Goal: Information Seeking & Learning: Learn about a topic

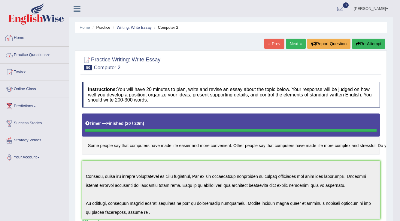
click at [42, 56] on link "Practice Questions" at bounding box center [34, 54] width 68 height 15
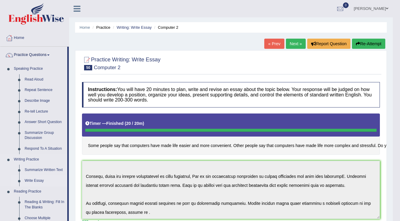
scroll to position [24, 0]
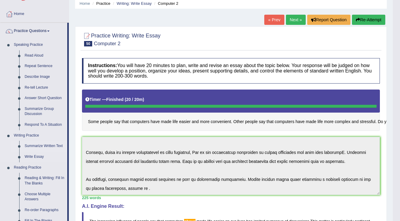
click at [38, 146] on link "Summarize Written Text" at bounding box center [44, 146] width 45 height 11
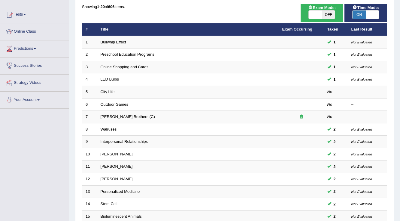
scroll to position [174, 0]
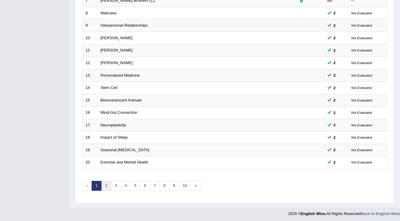
click at [104, 186] on link "2" at bounding box center [106, 186] width 10 height 10
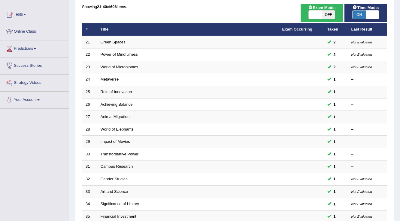
scroll to position [174, 0]
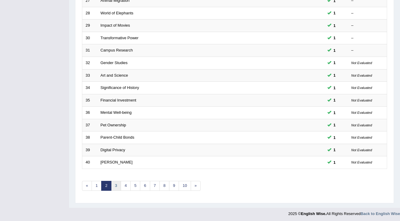
click at [115, 184] on link "3" at bounding box center [116, 186] width 10 height 10
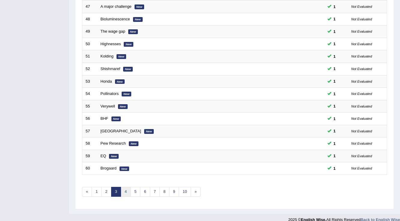
click at [122, 188] on link "4" at bounding box center [126, 192] width 10 height 10
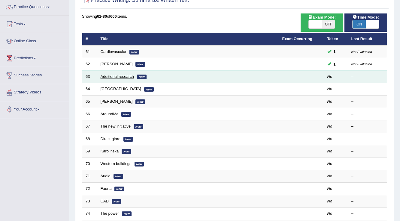
click at [122, 77] on link "Additional research" at bounding box center [117, 76] width 33 height 5
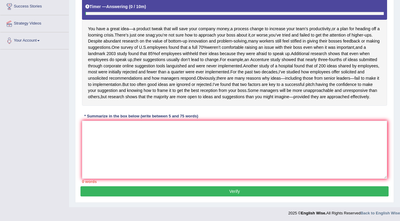
scroll to position [93, 0]
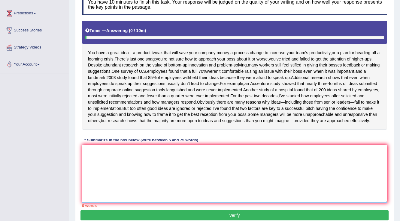
click at [122, 173] on textarea at bounding box center [234, 174] width 305 height 58
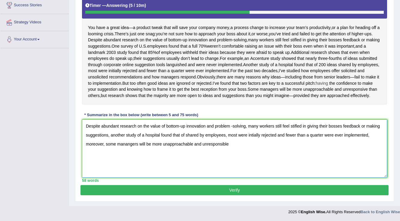
scroll to position [142, 0]
click at [248, 146] on textarea "Despite abundant research on the value of bottom-up innovation and problem -sol…" at bounding box center [234, 149] width 305 height 58
type textarea "Despite abundant research on the value of bottom-up innovation and problem -sol…"
click at [239, 193] on button "Verify" at bounding box center [234, 190] width 308 height 10
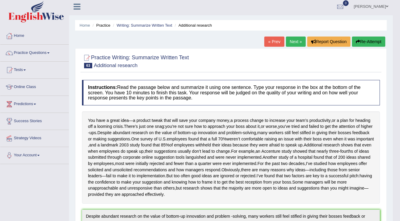
scroll to position [0, 0]
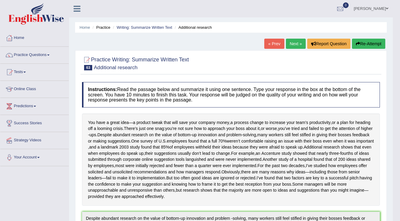
click at [289, 42] on link "Next »" at bounding box center [296, 44] width 20 height 10
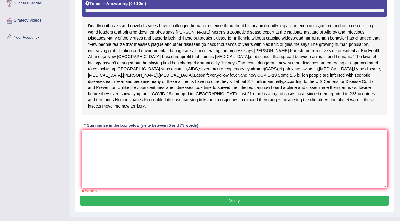
scroll to position [120, 0]
click at [101, 164] on textarea at bounding box center [234, 159] width 305 height 58
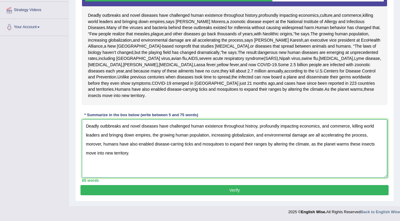
scroll to position [124, 0]
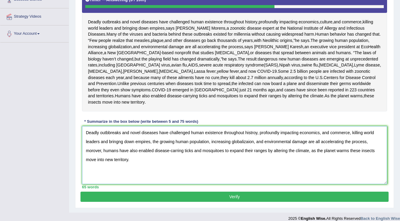
click at [111, 151] on textarea "Deadly outbbreaks and novel diseases have challenged human existence throughout…" at bounding box center [234, 155] width 305 height 58
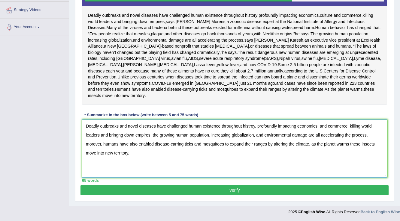
type textarea "Deadly outbreaks and novel diseases have challenged human existence throughout …"
click at [247, 193] on button "Verify" at bounding box center [234, 190] width 308 height 10
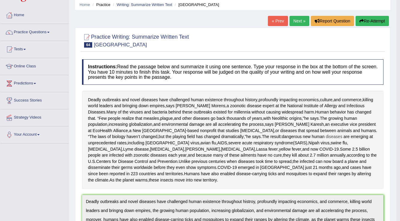
scroll to position [0, 0]
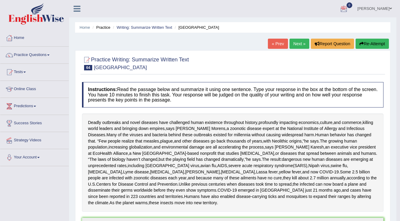
click at [296, 41] on link "Next »" at bounding box center [299, 44] width 20 height 10
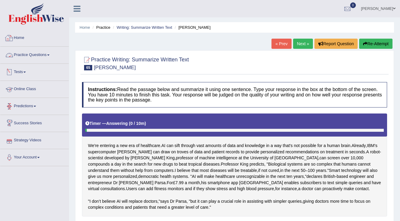
click at [44, 52] on link "Practice Questions" at bounding box center [34, 54] width 68 height 15
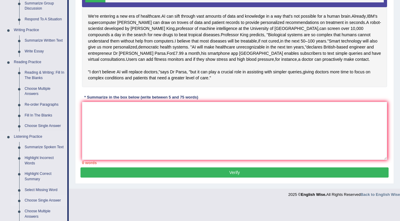
scroll to position [192, 0]
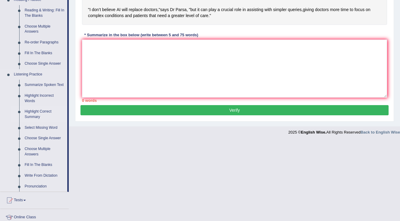
click at [34, 110] on link "Highlight Correct Summary" at bounding box center [44, 115] width 45 height 16
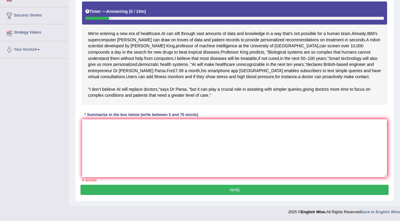
scroll to position [73, 0]
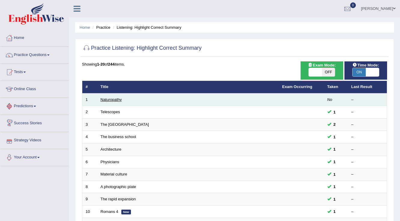
click at [117, 101] on link "Naturopathy" at bounding box center [111, 100] width 21 height 5
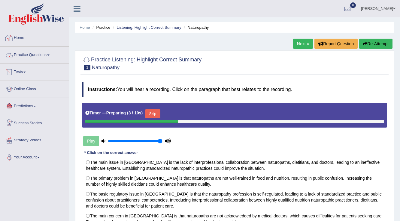
click at [43, 58] on link "Practice Questions" at bounding box center [34, 54] width 68 height 15
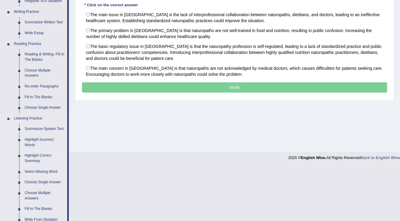
scroll to position [192, 0]
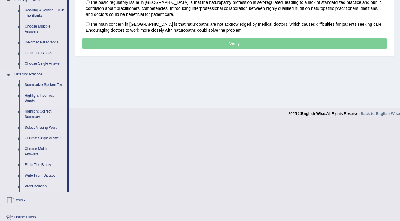
click at [31, 92] on link "Highlight Incorrect Words" at bounding box center [44, 99] width 45 height 16
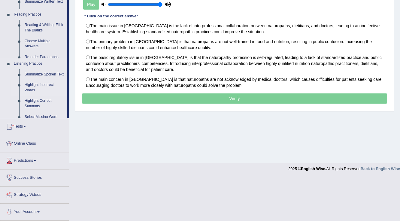
scroll to position [94, 0]
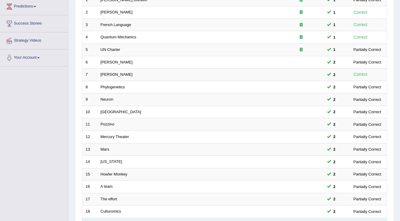
scroll to position [168, 0]
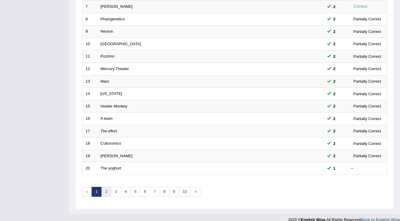
click at [105, 192] on link "2" at bounding box center [106, 192] width 10 height 10
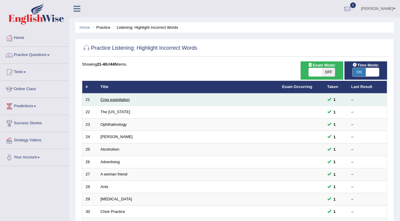
click at [111, 100] on link "Crop exploitation" at bounding box center [115, 100] width 29 height 5
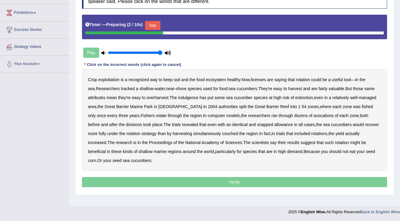
click at [155, 24] on button "Skip" at bounding box center [152, 25] width 15 height 9
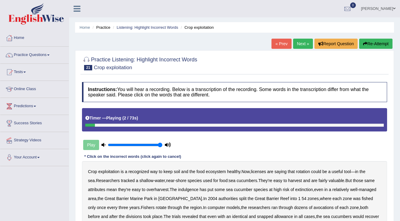
click at [372, 45] on button "Re-Attempt" at bounding box center [375, 44] width 33 height 10
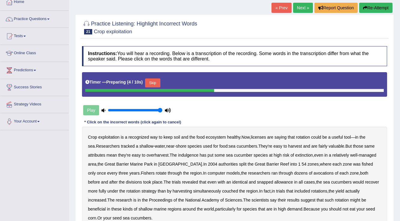
scroll to position [94, 0]
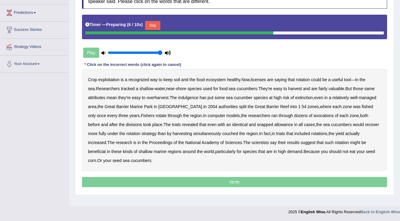
click at [155, 26] on button "Skip" at bounding box center [152, 25] width 15 height 9
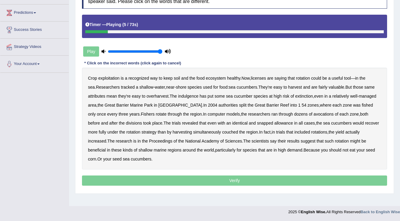
click at [261, 78] on b "licenses" at bounding box center [258, 78] width 15 height 5
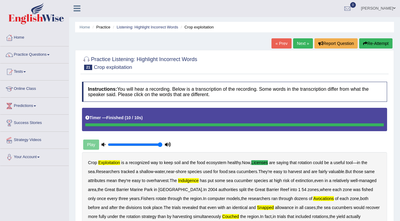
scroll to position [0, 0]
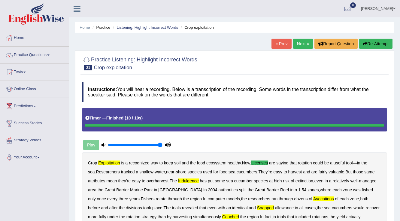
click at [392, 5] on link "[PERSON_NAME]" at bounding box center [378, 8] width 44 height 16
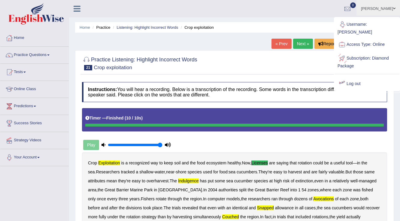
click at [354, 77] on link "Log out" at bounding box center [366, 84] width 65 height 14
